Goal: Task Accomplishment & Management: Complete application form

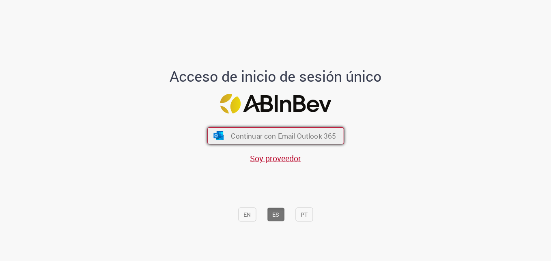
click at [283, 136] on span "Continuar con Email Outlook 365" at bounding box center [283, 135] width 105 height 9
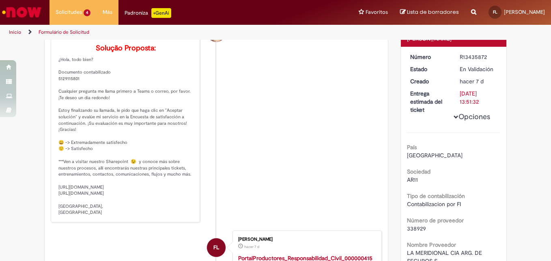
scroll to position [101, 0]
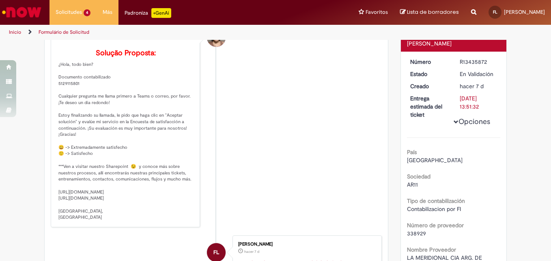
click at [63, 97] on p "Solução Proposta: ¿Hola, todo bien? Documento contabilizado 5129115801 Cualquie…" at bounding box center [125, 134] width 135 height 171
copy p "5129115801"
click at [495, 171] on div "Sociedad AR11" at bounding box center [454, 179] width 94 height 18
drag, startPoint x: 56, startPoint y: 91, endPoint x: 98, endPoint y: 99, distance: 42.2
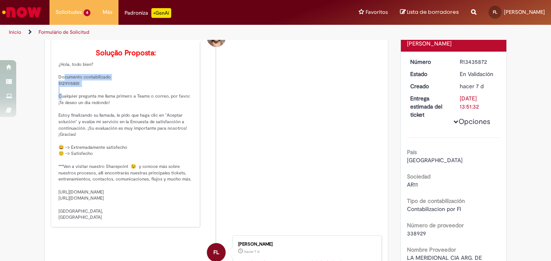
click at [98, 99] on p "Solução Proposta: ¿Hola, todo bien? Documento contabilizado 5129115801 Cualquie…" at bounding box center [125, 134] width 135 height 171
drag, startPoint x: 98, startPoint y: 99, endPoint x: 136, endPoint y: 115, distance: 41.7
click at [136, 115] on p "Solução Proposta: ¿Hola, todo bien? Documento contabilizado 5129115801 Cualquie…" at bounding box center [125, 134] width 135 height 171
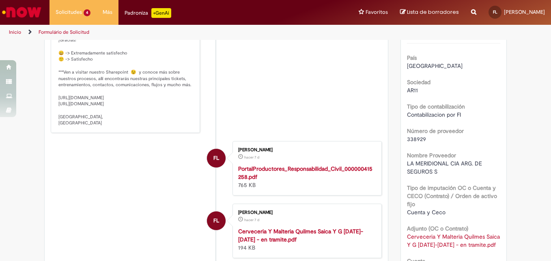
scroll to position [175, 0]
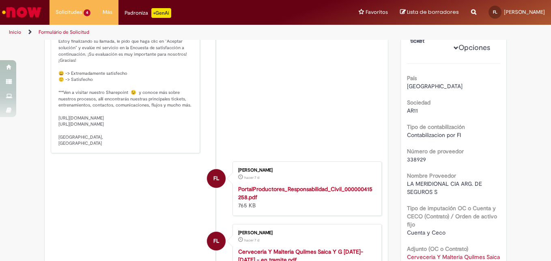
click at [410, 156] on span "338929" at bounding box center [416, 159] width 19 height 7
copy span "338929"
click at [378, 101] on li "Lorena Rouxinol Da Cunha hacer 6 d hacer 6 días Observaciones adicionales Soluç…" at bounding box center [216, 49] width 331 height 207
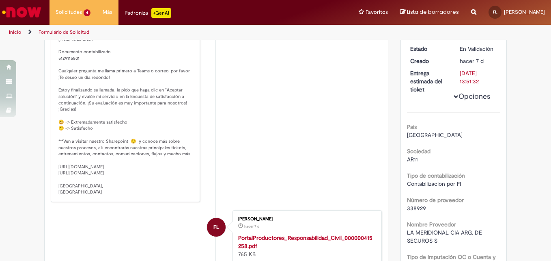
scroll to position [110, 0]
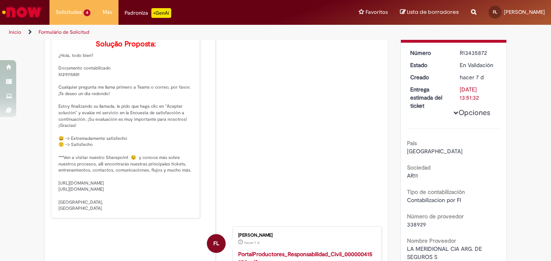
click at [58, 99] on p "Solução Proposta: ¿Hola, todo bien? Documento contabilizado 5129115801 Cualquie…" at bounding box center [125, 125] width 135 height 171
drag, startPoint x: 56, startPoint y: 99, endPoint x: 137, endPoint y: 104, distance: 81.7
click at [137, 104] on p "Solução Proposta: ¿Hola, todo bien? Documento contabilizado 5129115801 Cualquie…" at bounding box center [125, 125] width 135 height 171
click at [156, 119] on p "Solução Proposta: ¿Hola, todo bien? Documento contabilizado 5129115801 Cualquie…" at bounding box center [125, 125] width 135 height 171
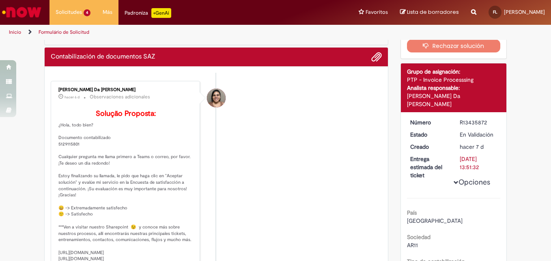
scroll to position [0, 0]
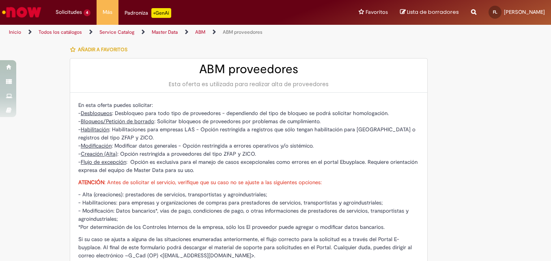
select select "*********"
type input "**********"
click at [192, 155] on span "- Creación (Alta) : Opción restringida a proveedores del tipo ZFAP y ZICO." at bounding box center [167, 153] width 178 height 7
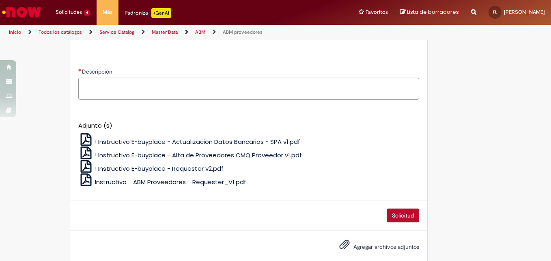
scroll to position [512, 0]
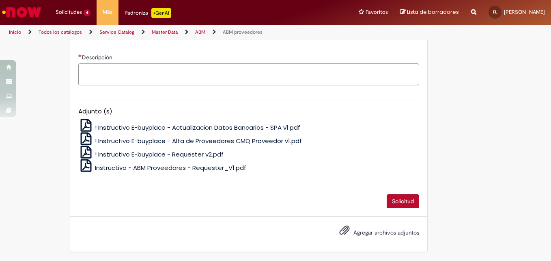
click at [242, 139] on span "! Instructivo E-buyplace - Alta de Proveedores CMQ Proveedor v1.pdf" at bounding box center [198, 140] width 207 height 9
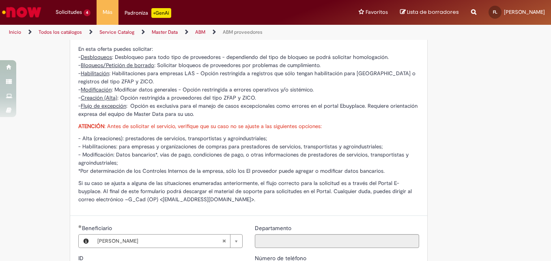
scroll to position [59, 0]
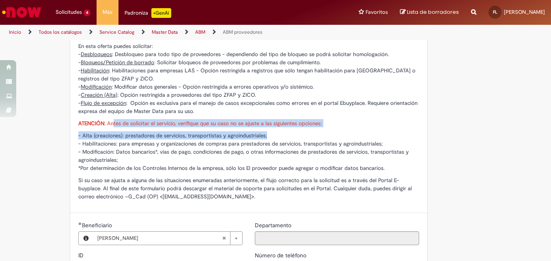
drag, startPoint x: 111, startPoint y: 119, endPoint x: 324, endPoint y: 131, distance: 212.7
click at [324, 131] on div "En esta oferta puedes solicitar: - Desbloqueos : Desbloqueo para todo tipo de p…" at bounding box center [248, 121] width 341 height 159
drag, startPoint x: 324, startPoint y: 131, endPoint x: 283, endPoint y: 136, distance: 41.3
click at [283, 136] on p "- Alta (creaciones): prestadores de servicios, transportistas y agroindustriale…" at bounding box center [248, 151] width 341 height 41
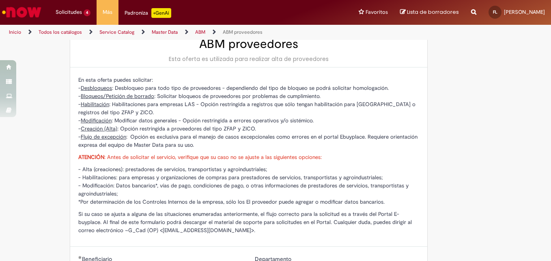
scroll to position [26, 0]
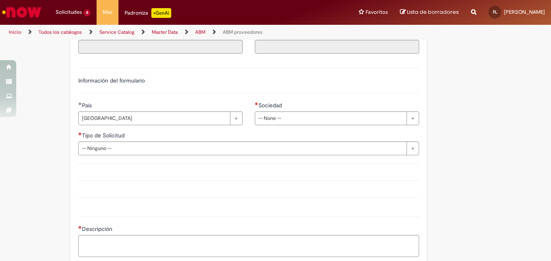
scroll to position [346, 0]
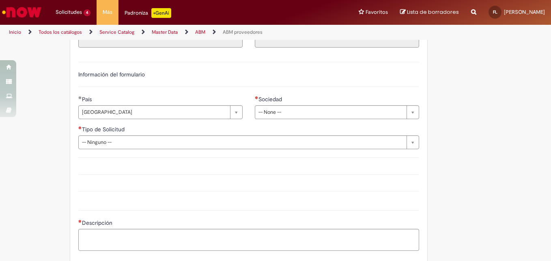
click at [369, 123] on div "**********" at bounding box center [337, 110] width 177 height 30
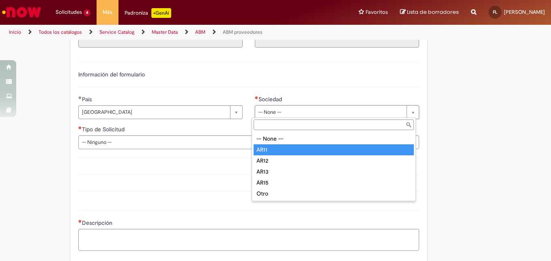
type input "****"
select select "****"
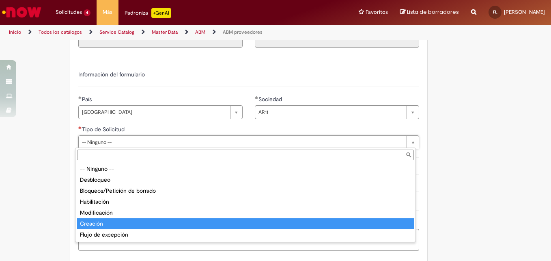
type input "********"
select select "********"
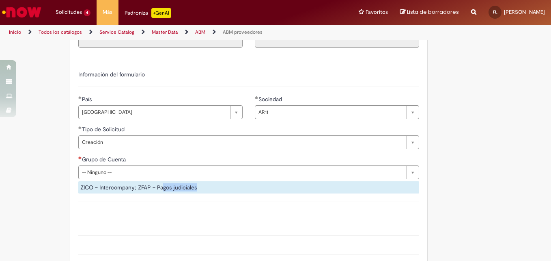
drag, startPoint x: 160, startPoint y: 188, endPoint x: 205, endPoint y: 192, distance: 46.1
click at [205, 192] on div "ZICO – Intercompany; ZFAP – Pagos judiciales" at bounding box center [248, 187] width 341 height 12
drag, startPoint x: 205, startPoint y: 192, endPoint x: 200, endPoint y: 190, distance: 5.9
click at [200, 190] on div "ZICO – Intercompany; ZFAP – Pagos judiciales" at bounding box center [248, 187] width 341 height 12
drag, startPoint x: 196, startPoint y: 187, endPoint x: 78, endPoint y: 188, distance: 118.2
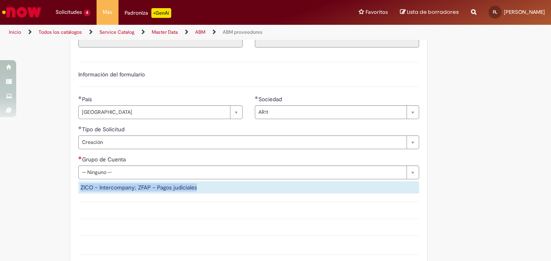
click at [78, 188] on div "ZICO – Intercompany; ZFAP – Pagos judiciales" at bounding box center [248, 187] width 341 height 12
drag, startPoint x: 78, startPoint y: 188, endPoint x: 105, endPoint y: 200, distance: 29.3
click at [105, 200] on div "**********" at bounding box center [248, 167] width 353 height 85
